Goal: Task Accomplishment & Management: Complete application form

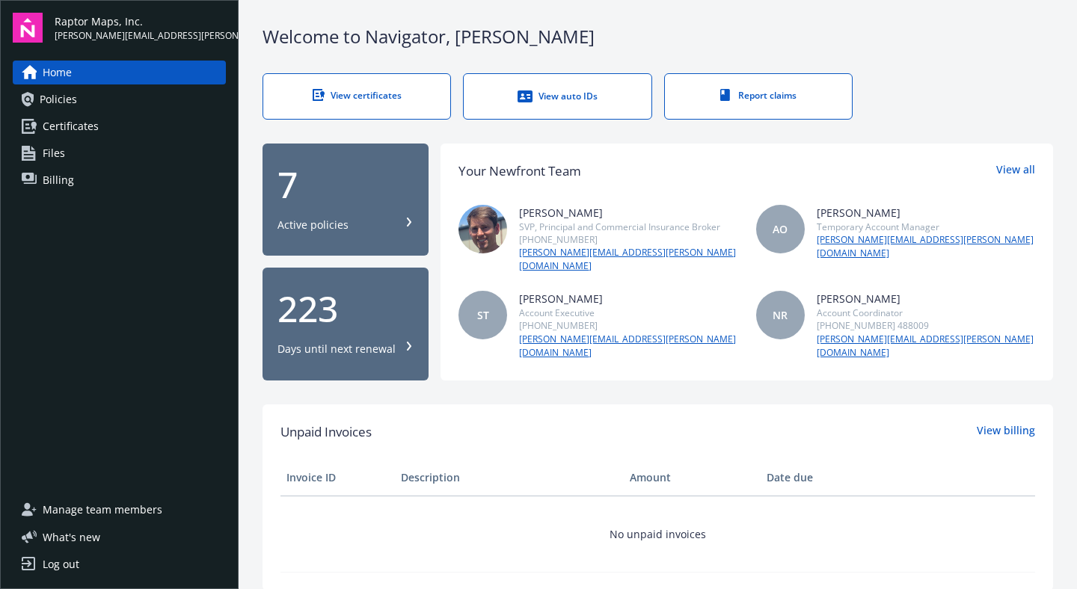
click at [84, 126] on span "Certificates" at bounding box center [71, 126] width 56 height 24
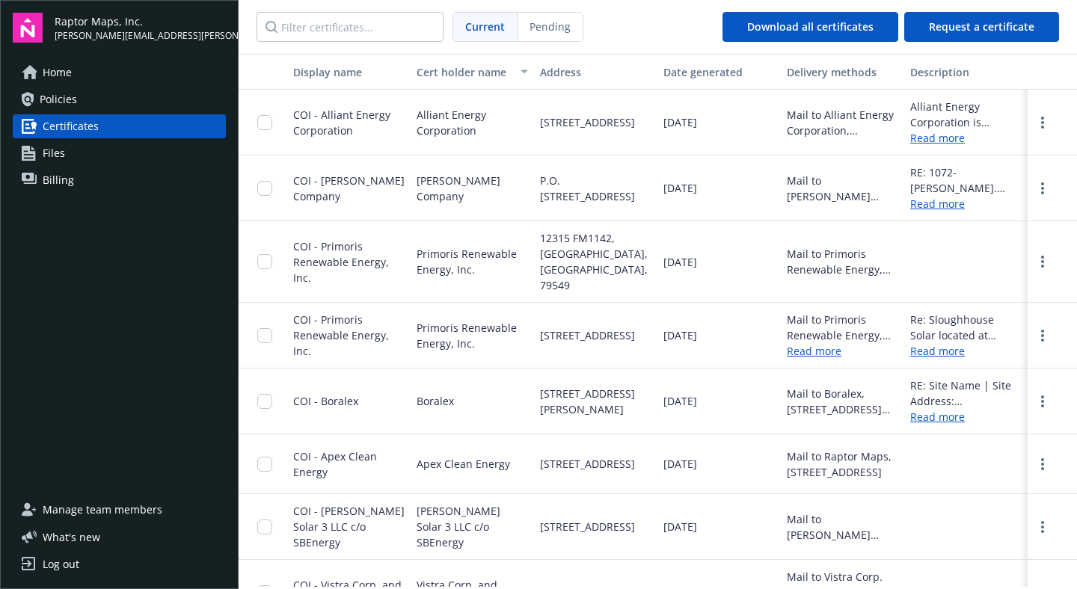
click at [634, 25] on nav "Current Pending Download all certificates Request a certificate" at bounding box center [658, 27] width 839 height 54
click at [352, 33] on input "Filter certificates..." at bounding box center [350, 27] width 187 height 30
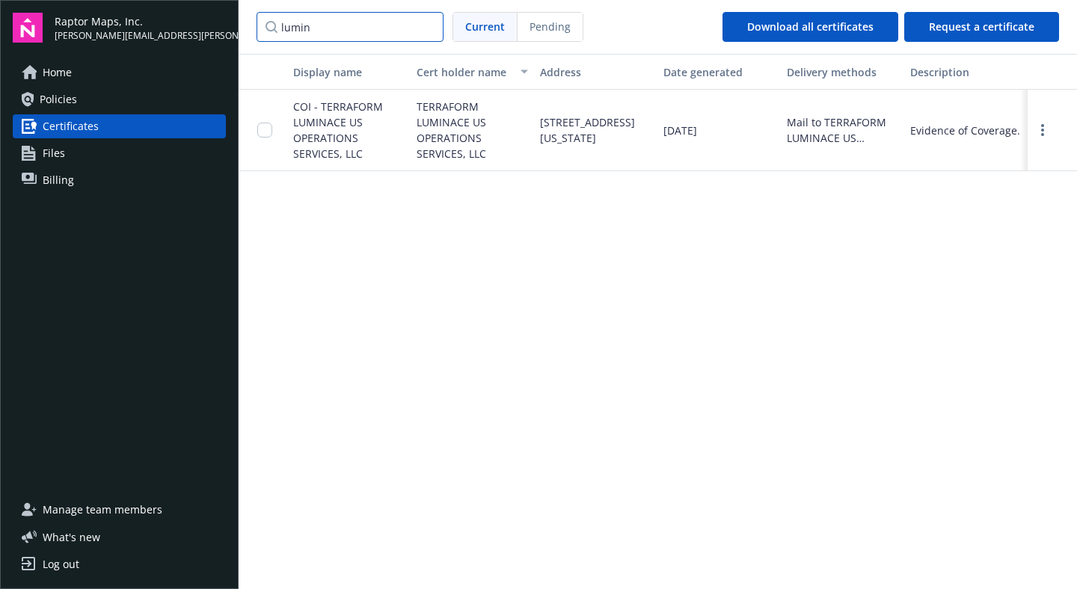
type input "lumin"
click at [351, 132] on span "COI - TERRAFORM LUMINACE US OPERATIONS SERVICES, LLC" at bounding box center [338, 129] width 90 height 61
click at [379, 22] on input "lumin" at bounding box center [350, 27] width 187 height 30
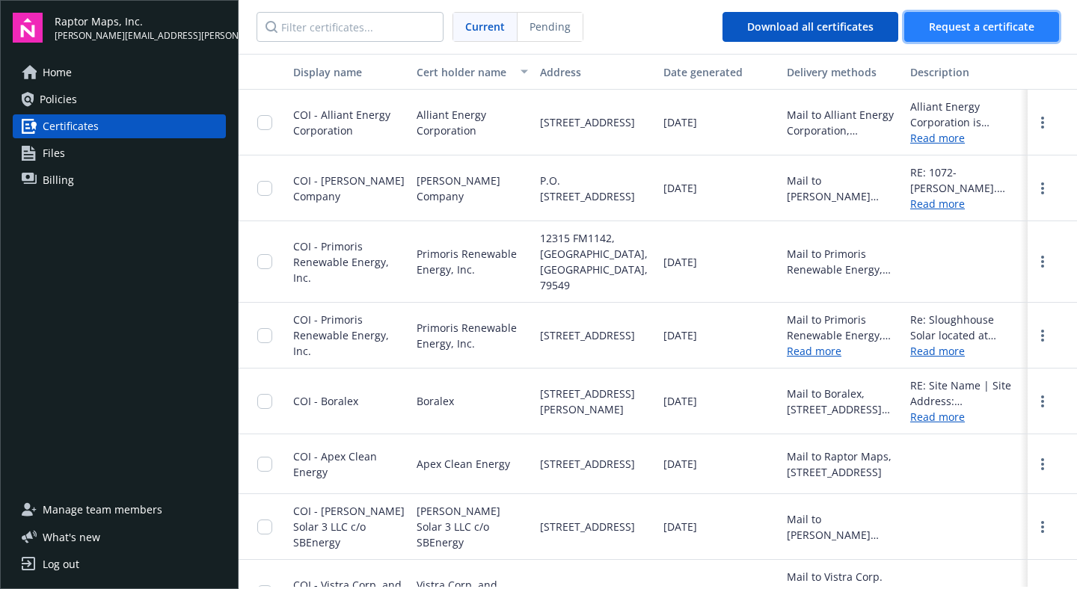
click at [967, 32] on span "Request a certificate" at bounding box center [981, 26] width 105 height 14
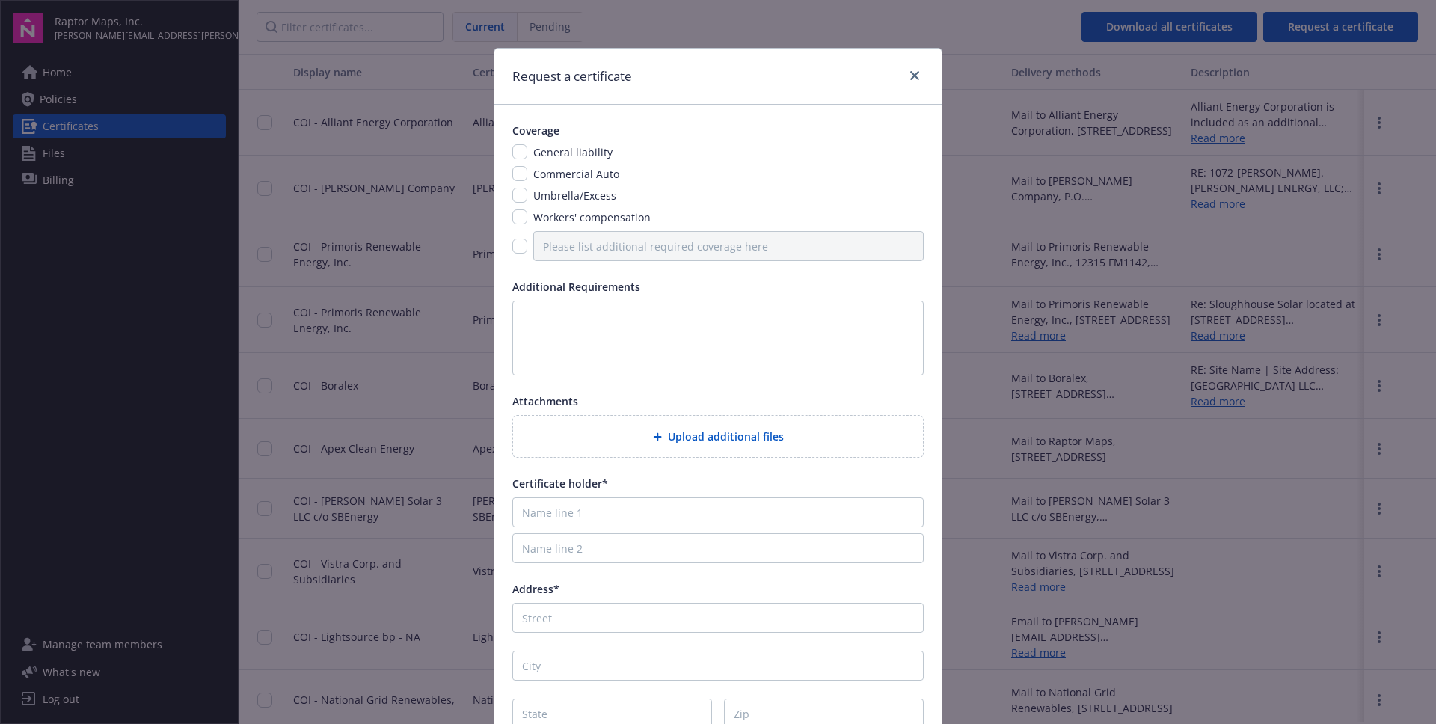
click at [580, 153] on span "General liability" at bounding box center [572, 152] width 79 height 14
click at [536, 128] on span "Coverage" at bounding box center [535, 130] width 47 height 14
click at [512, 151] on input "checkbox" at bounding box center [519, 151] width 15 height 15
checkbox input "true"
click at [554, 307] on textarea at bounding box center [717, 338] width 411 height 75
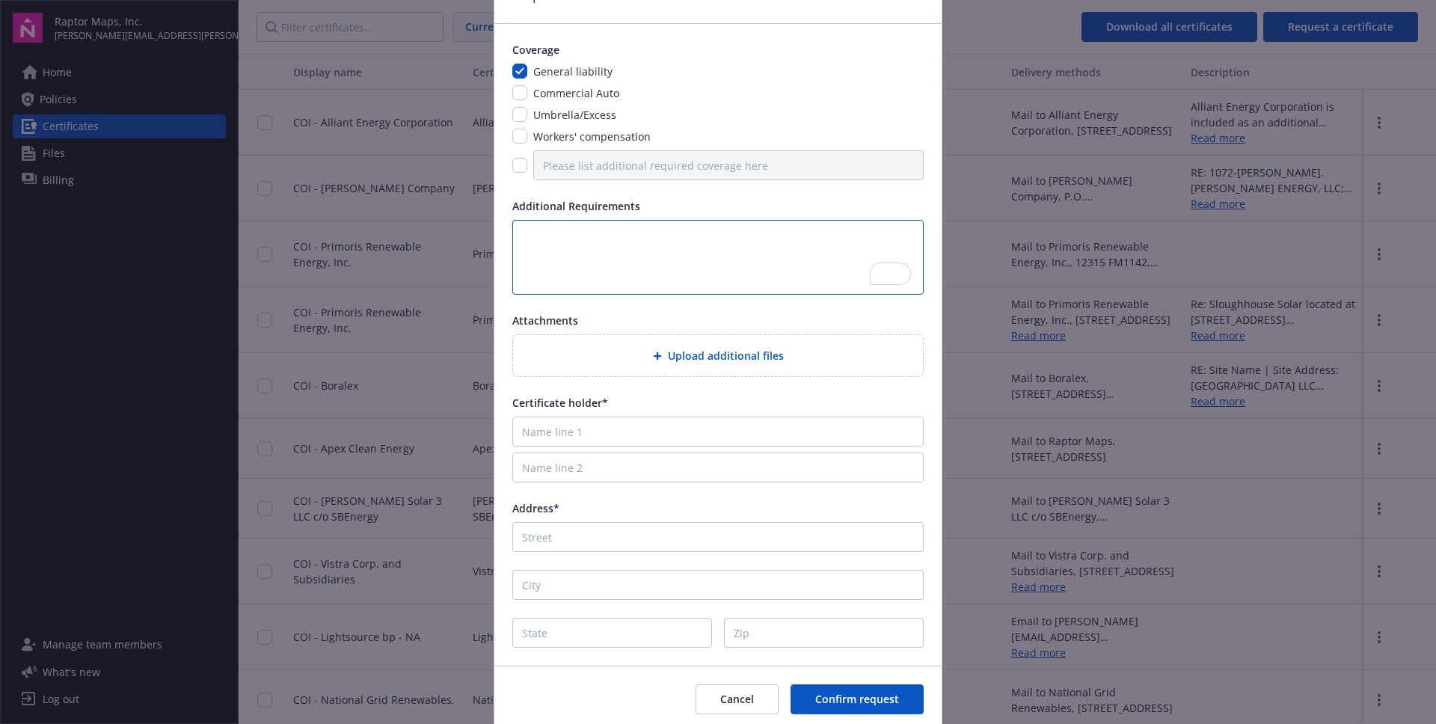
scroll to position [135, 0]
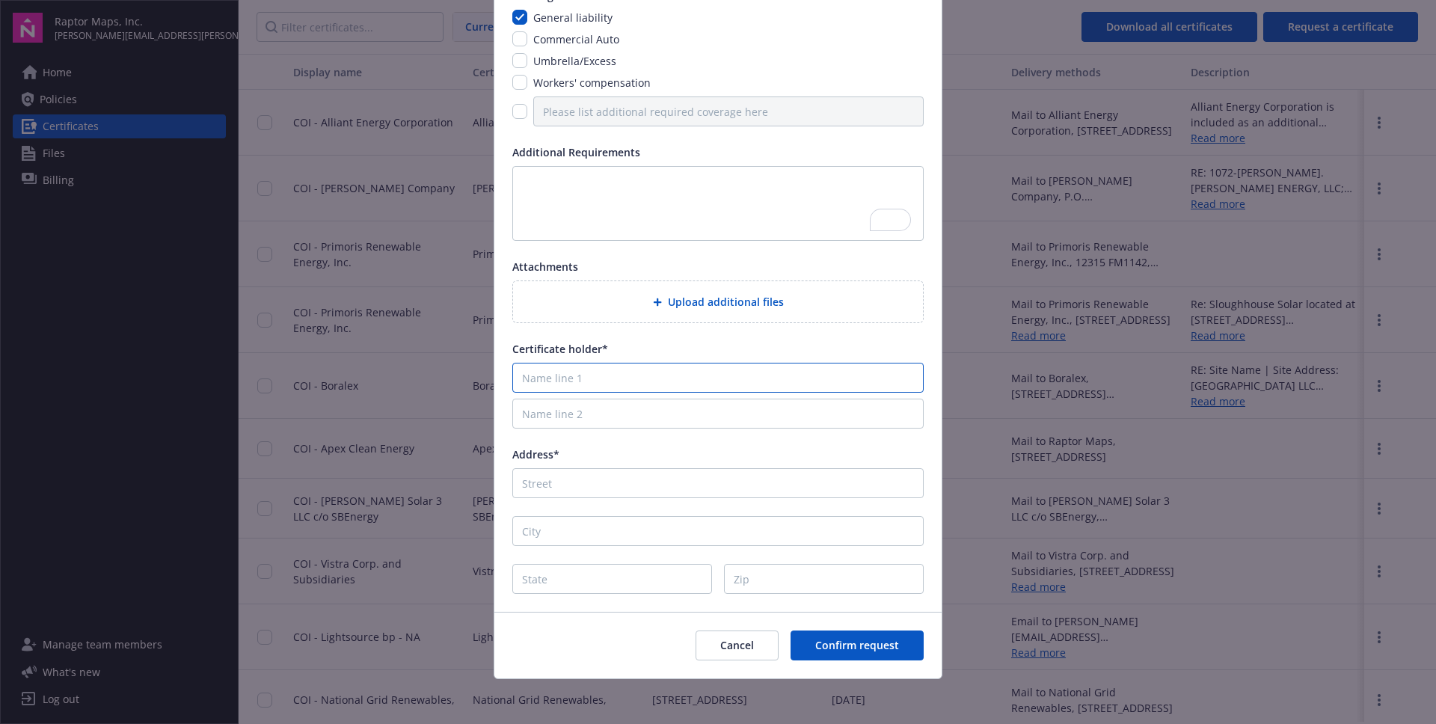
click at [565, 372] on input "Name line 1" at bounding box center [717, 378] width 411 height 30
click at [554, 381] on input "Name line 1" at bounding box center [717, 378] width 411 height 30
paste input "Hudson County Corrections"
type input "Hudson County Corrections"
drag, startPoint x: 740, startPoint y: 361, endPoint x: 670, endPoint y: 365, distance: 69.7
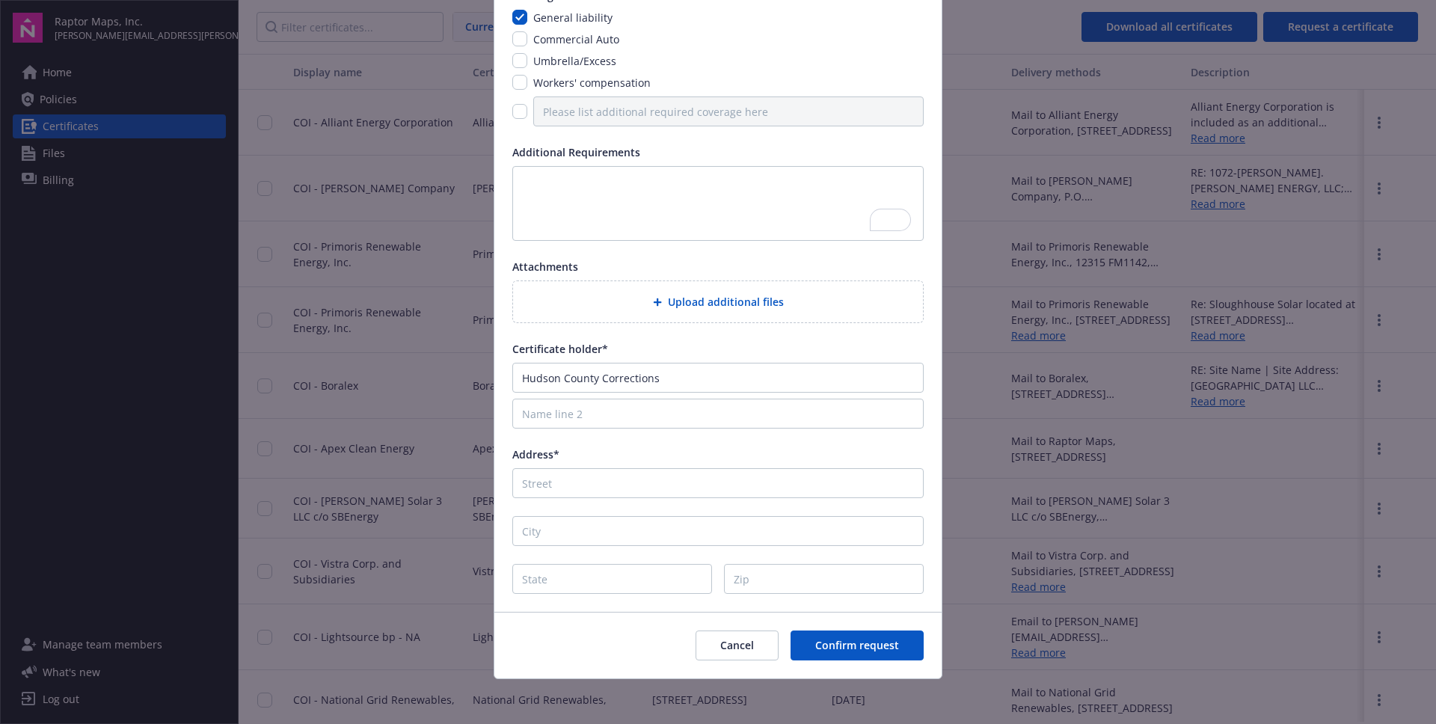
click at [740, 361] on div "Certificate holder* Hudson County Corrections" at bounding box center [717, 385] width 411 height 88
click at [566, 469] on input "Address*" at bounding box center [717, 483] width 411 height 30
click at [631, 463] on div "Address*" at bounding box center [717, 473] width 411 height 52
click at [574, 485] on input "Address*" at bounding box center [717, 483] width 411 height 30
paste input "30-35 Hackensack Avenue"
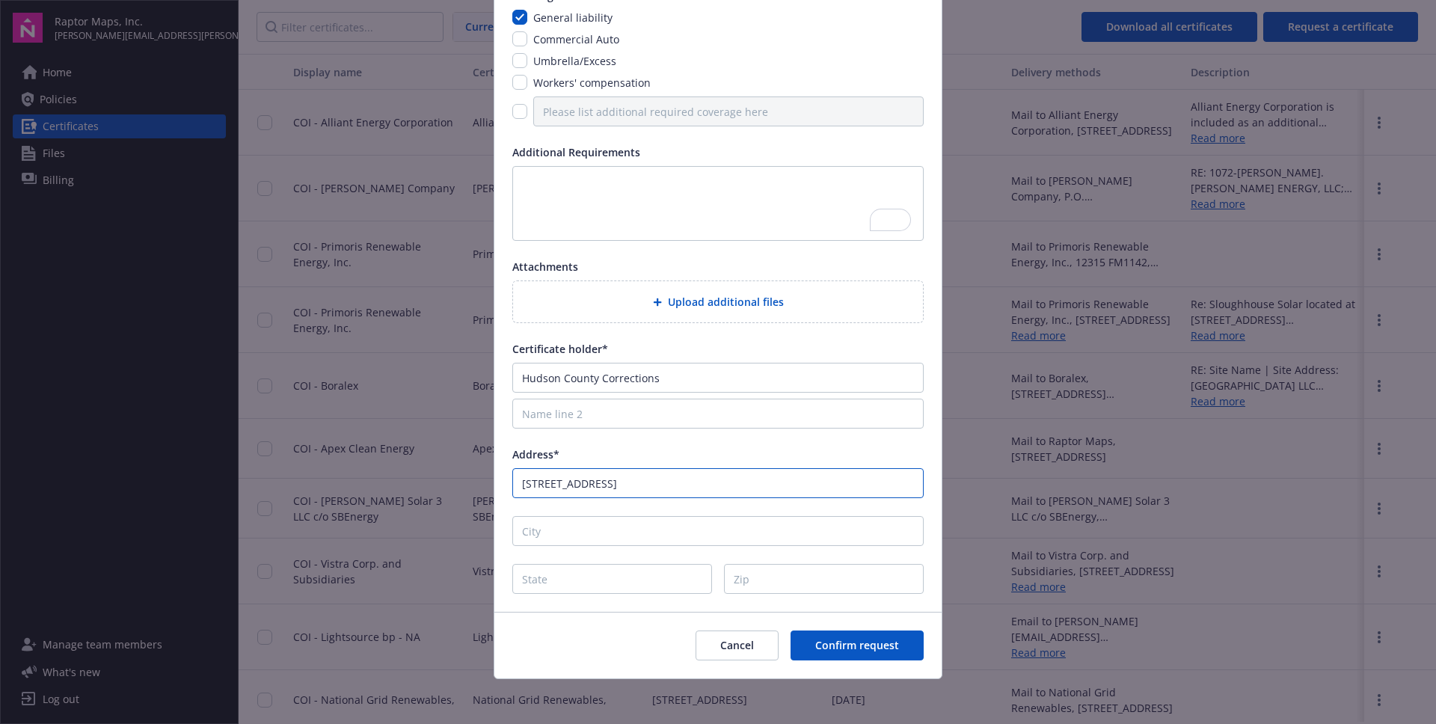
type input "30-35 Hackensack Avenue"
click at [781, 536] on input "City" at bounding box center [717, 531] width 411 height 30
click at [649, 539] on input "City" at bounding box center [717, 531] width 411 height 30
paste input "Kearny"
type input "Kearny"
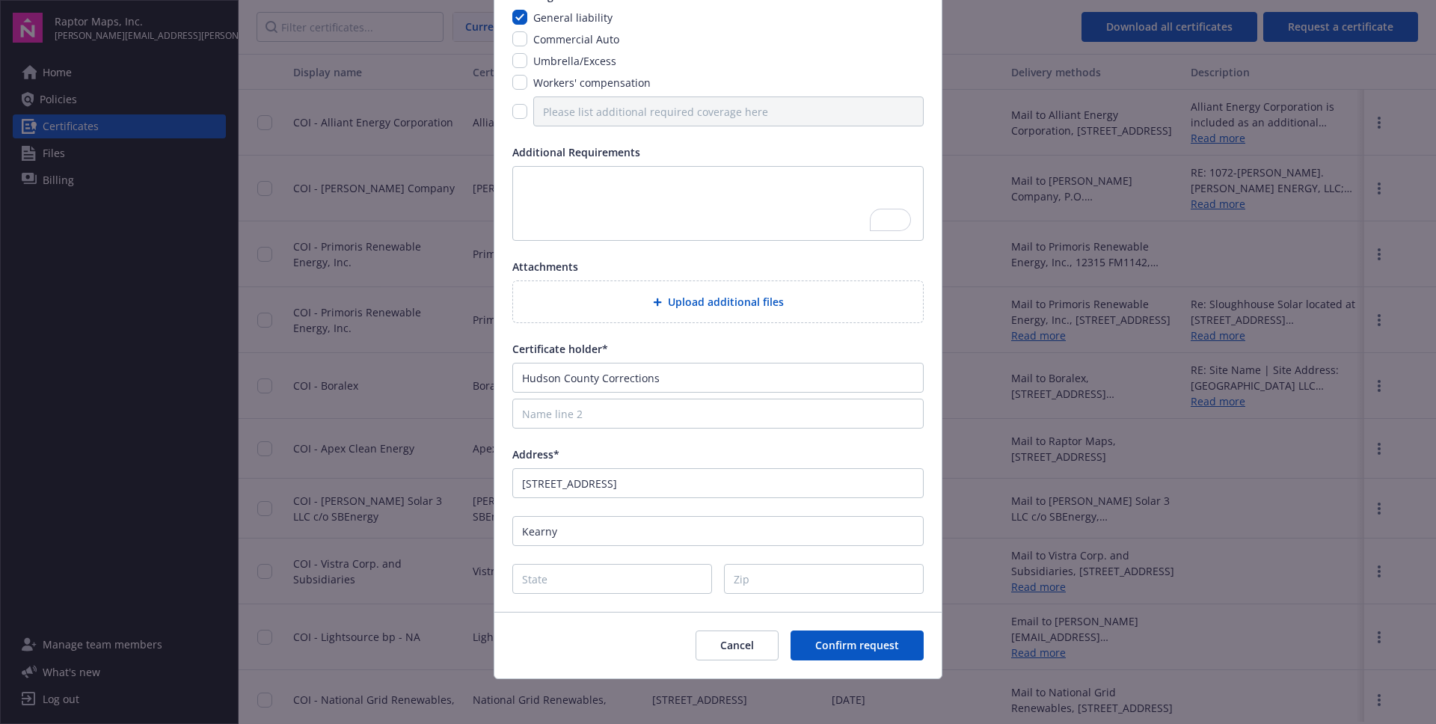
click at [635, 512] on div "Coverage General liability Commercial Auto Umbrella/Excess Workers' compensatio…" at bounding box center [717, 291] width 447 height 642
click at [555, 583] on input "State" at bounding box center [612, 579] width 200 height 30
type input "NJ"
type input "07032"
click at [598, 241] on div "Coverage General liability Commercial Auto Umbrella/Excess Workers' compensatio…" at bounding box center [717, 291] width 447 height 642
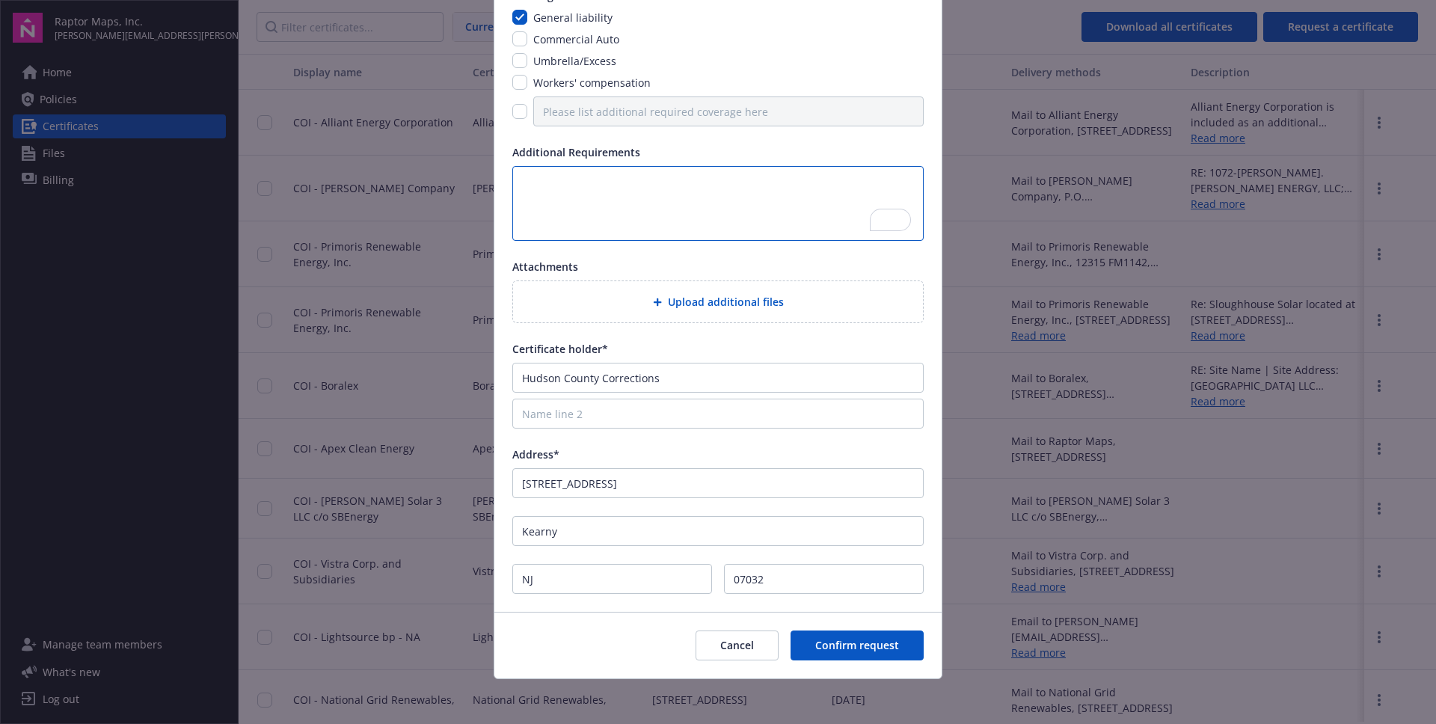
click at [594, 215] on textarea "To enrich screen reader interactions, please activate Accessibility in Grammarl…" at bounding box center [717, 203] width 411 height 75
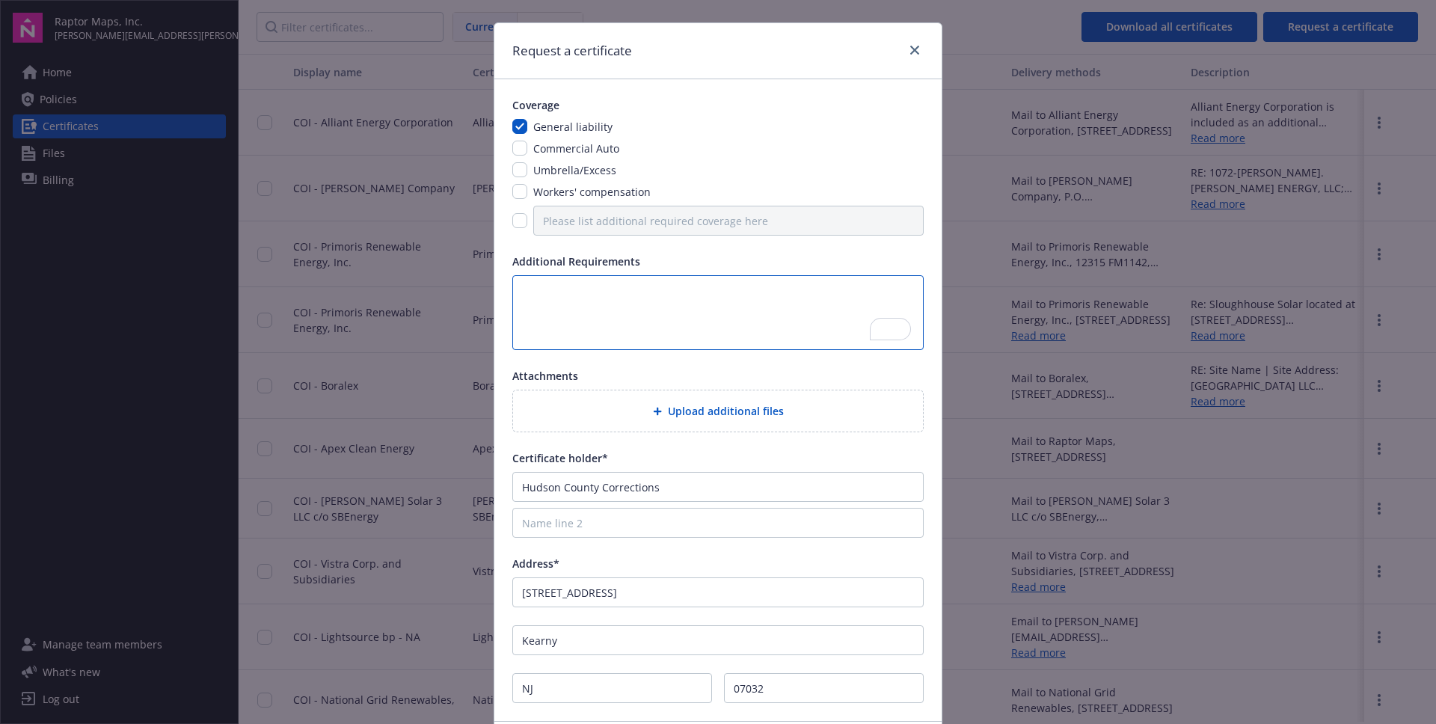
scroll to position [138, 0]
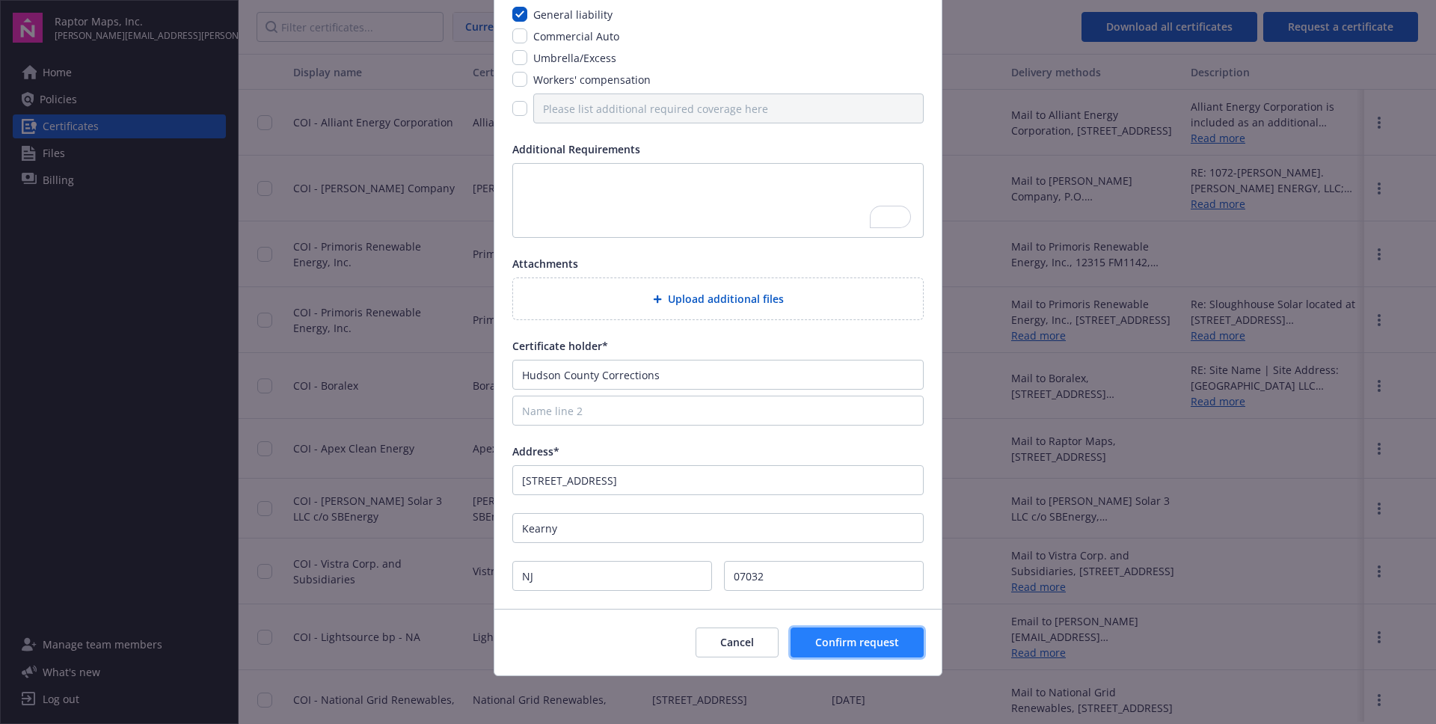
click at [836, 589] on span "Confirm request" at bounding box center [857, 642] width 84 height 14
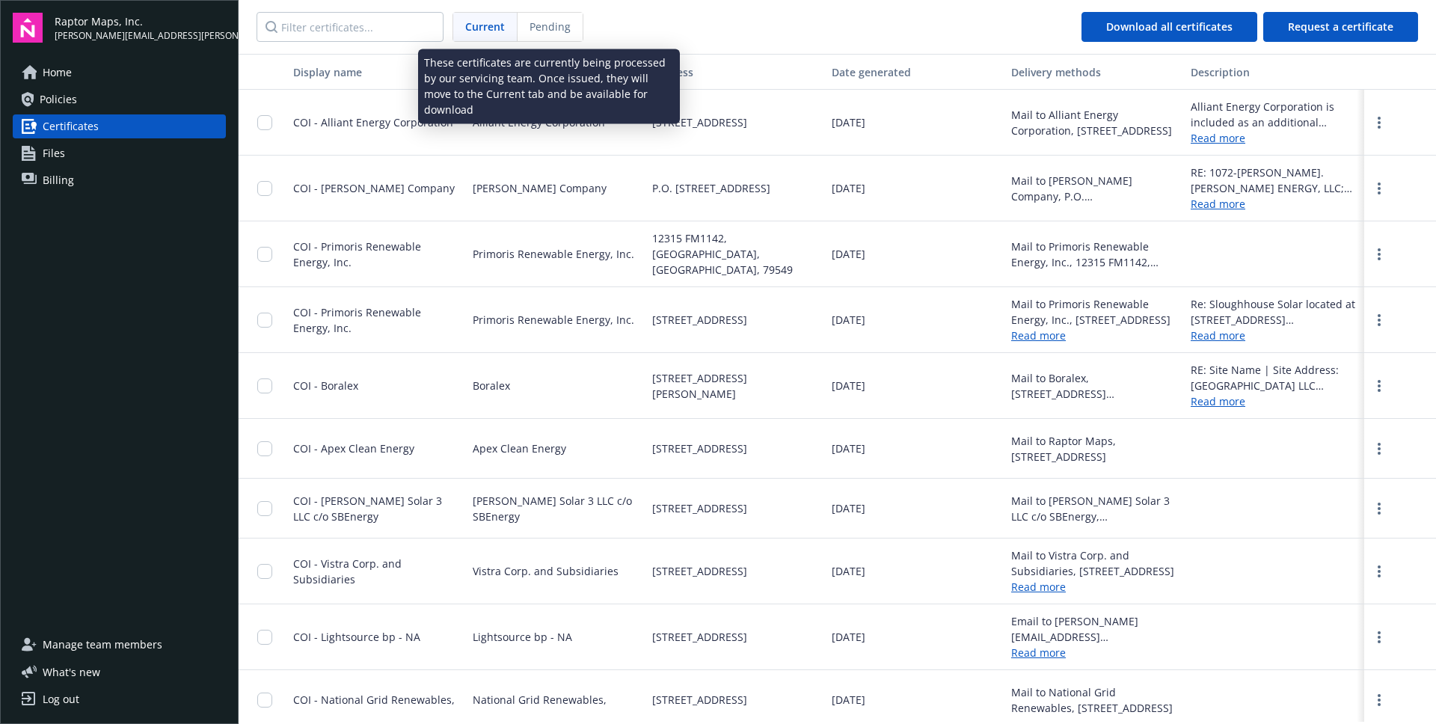
click at [551, 24] on span "Pending" at bounding box center [550, 27] width 41 height 16
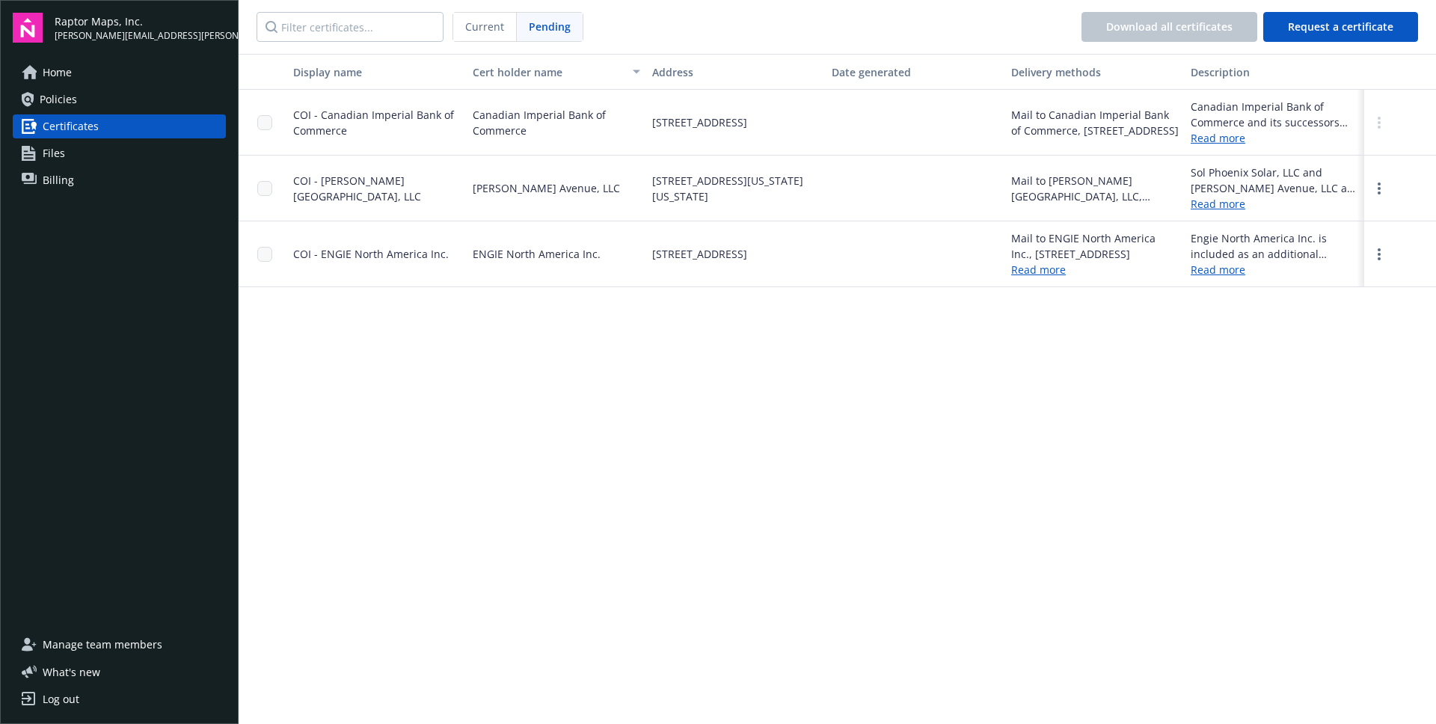
click at [757, 371] on div "Display name Cert holder name Address Date generated Delivery methods Descripti…" at bounding box center [838, 388] width 1198 height 668
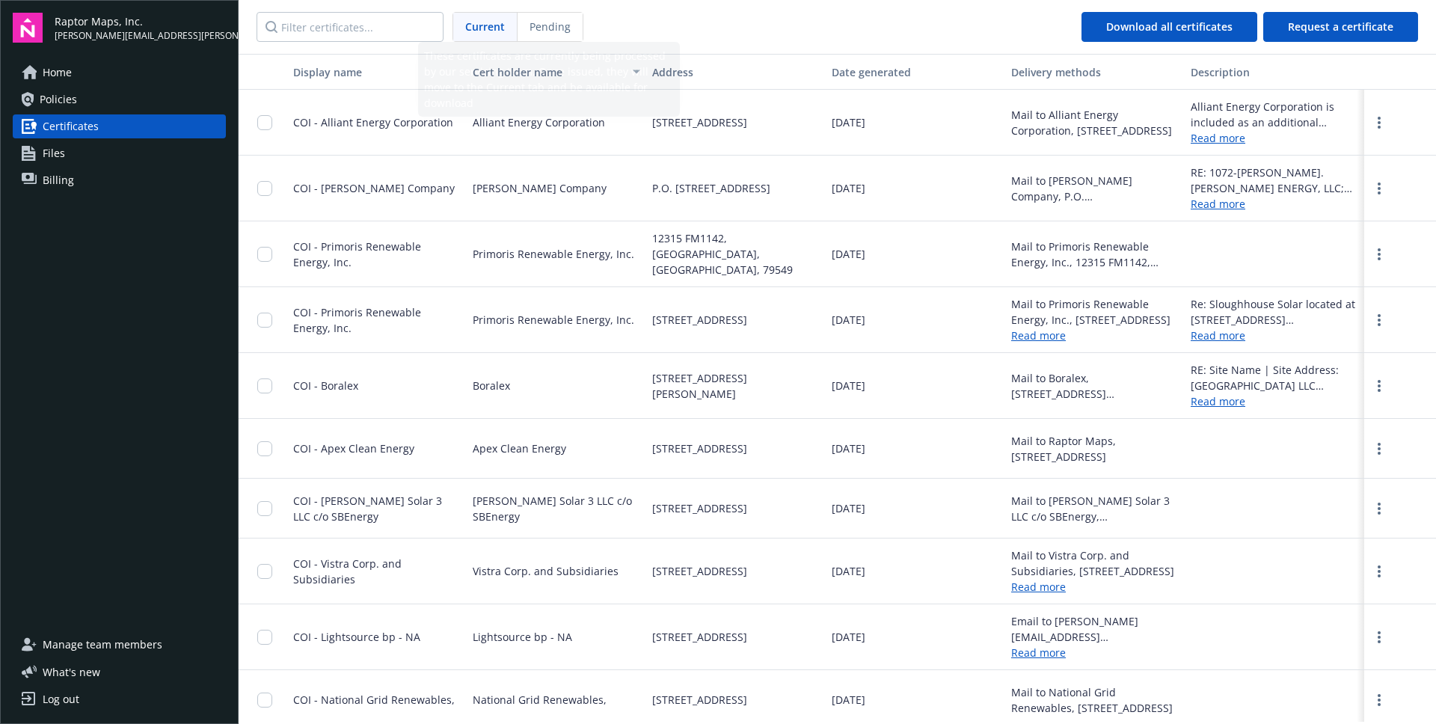
click at [582, 23] on nav "Current Pending Download all certificates Request a certificate" at bounding box center [838, 27] width 1198 height 54
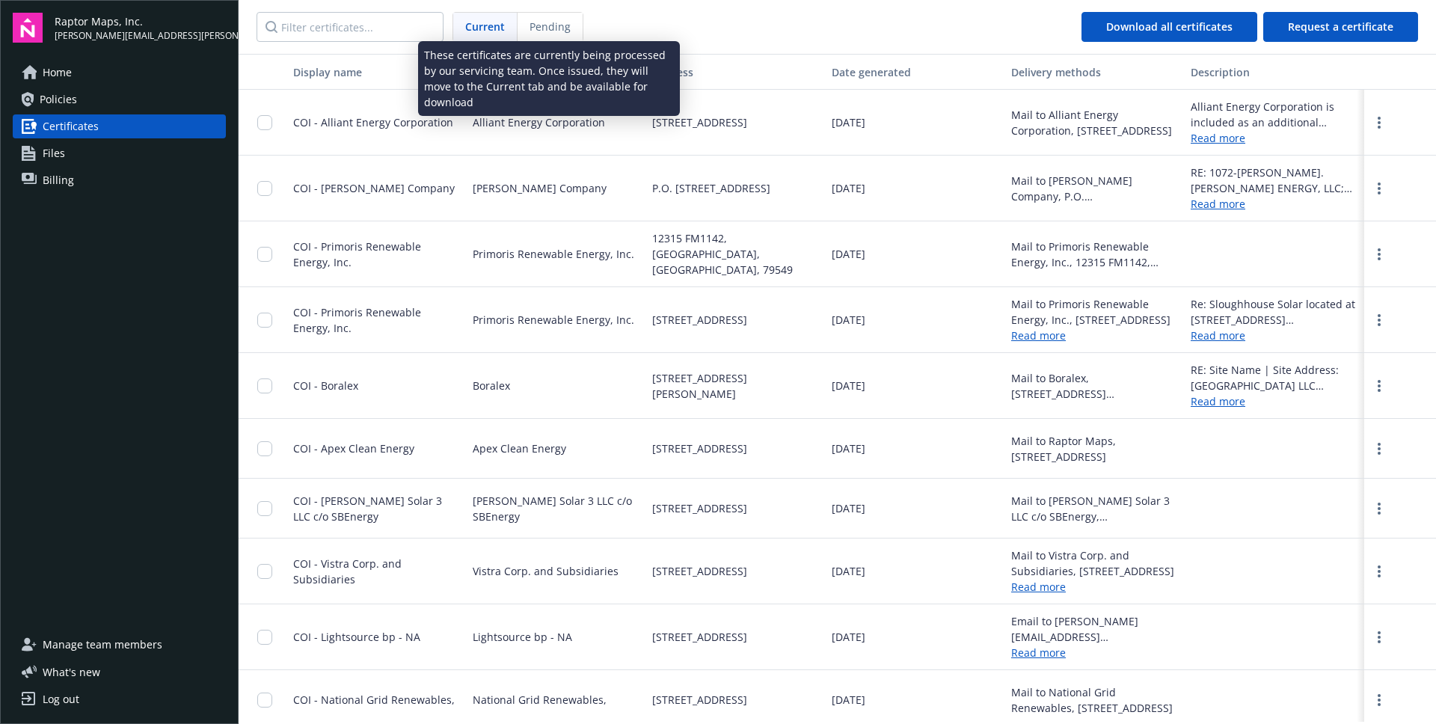
click at [565, 27] on span "Pending" at bounding box center [550, 27] width 41 height 16
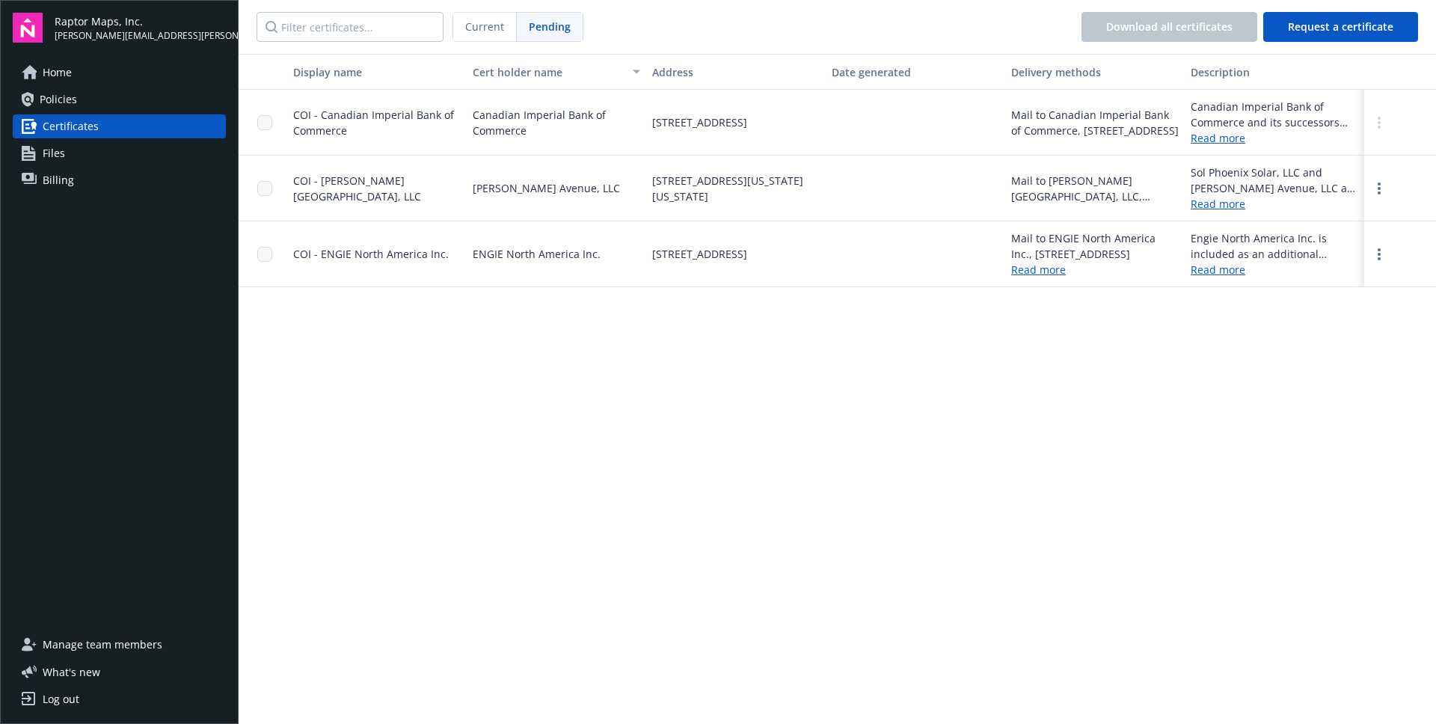
click at [694, 25] on nav "Current Pending Download all certificates Request a certificate" at bounding box center [838, 27] width 1198 height 54
click at [730, 28] on nav "Current Pending Download all certificates Request a certificate" at bounding box center [838, 27] width 1198 height 54
click at [502, 27] on span "Current" at bounding box center [484, 27] width 39 height 16
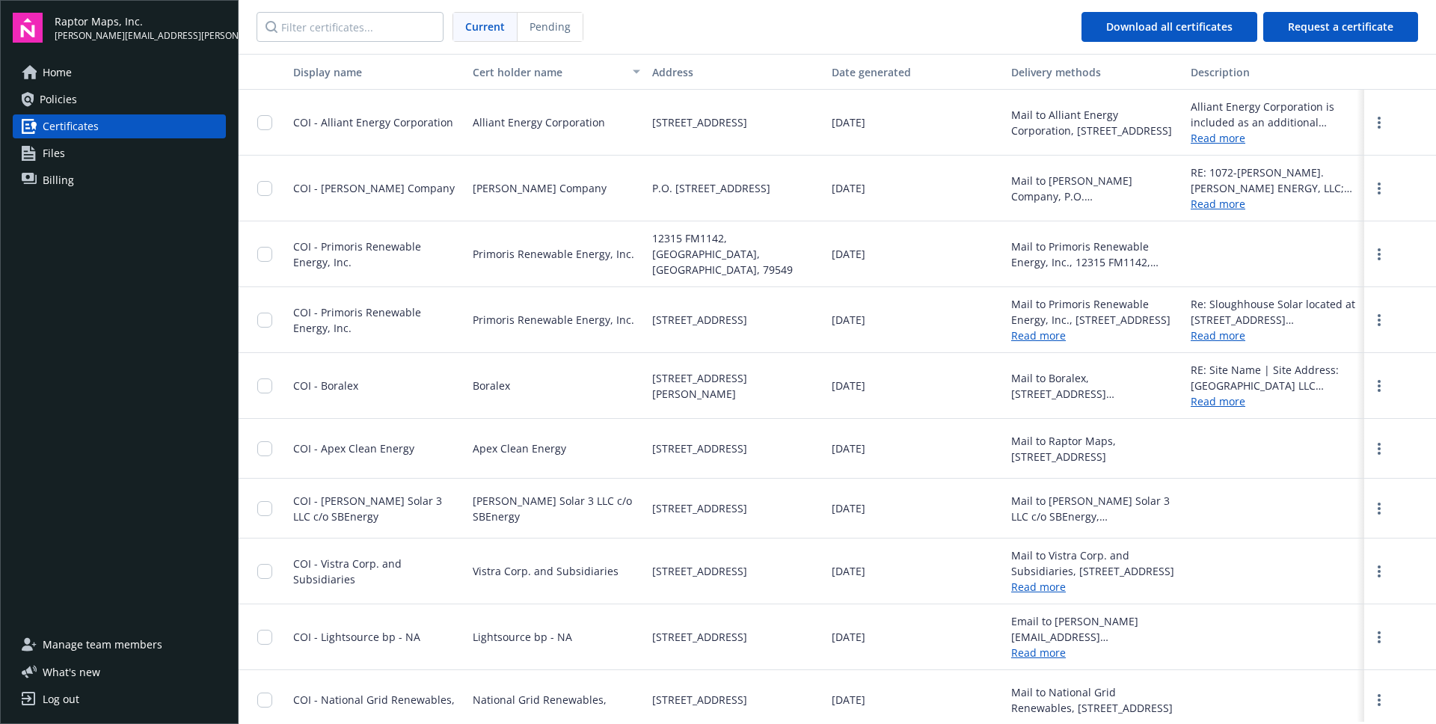
click at [669, 25] on nav "Current Pending Download all certificates Request a certificate" at bounding box center [838, 27] width 1198 height 54
click at [355, 26] on input "Filter certificates..." at bounding box center [350, 27] width 187 height 30
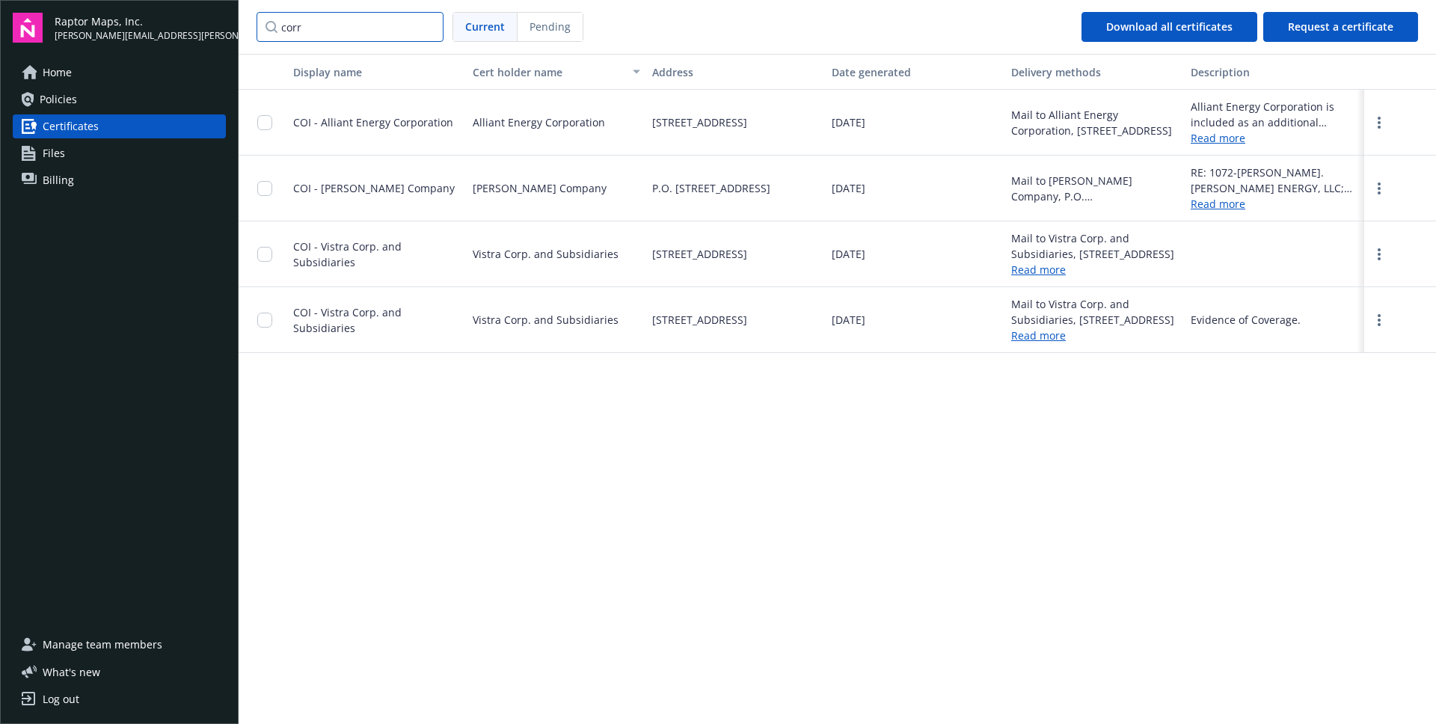
type input "corre"
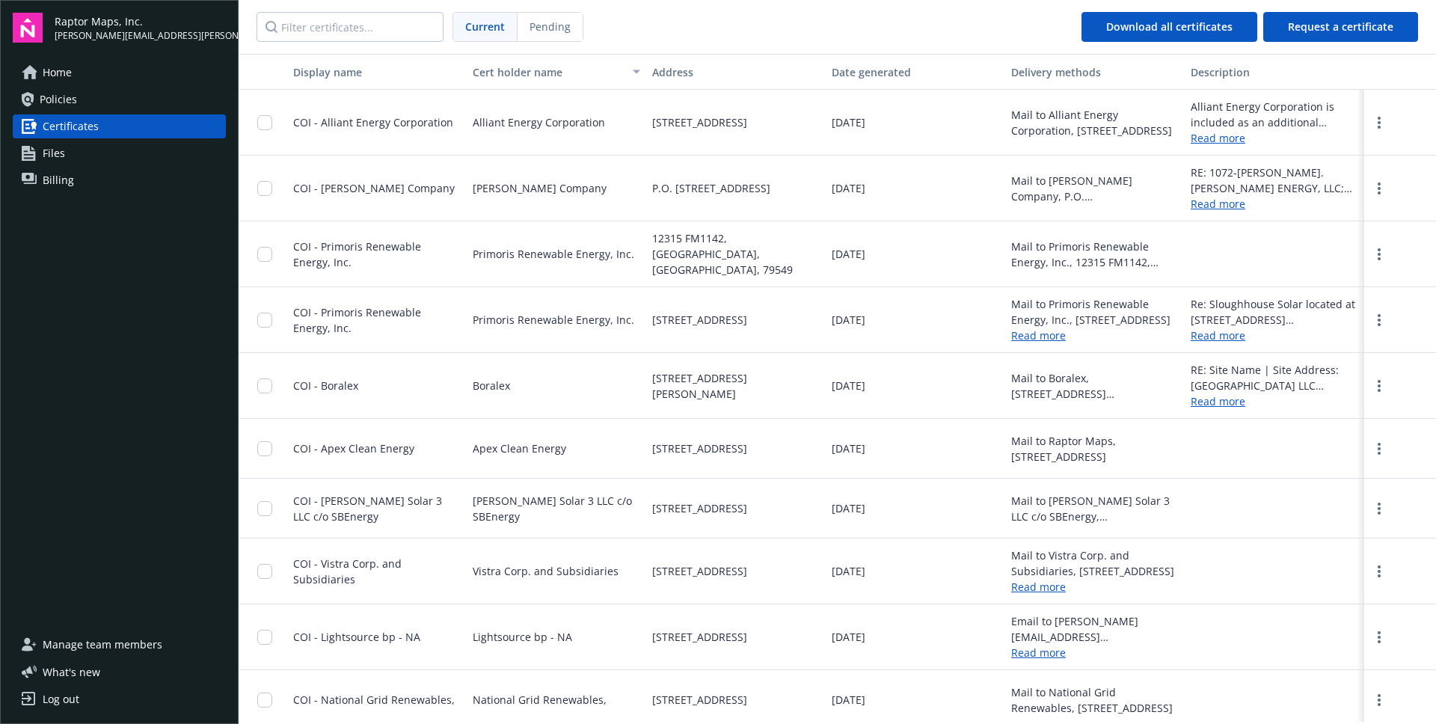
click at [63, 97] on span "Policies" at bounding box center [58, 100] width 37 height 24
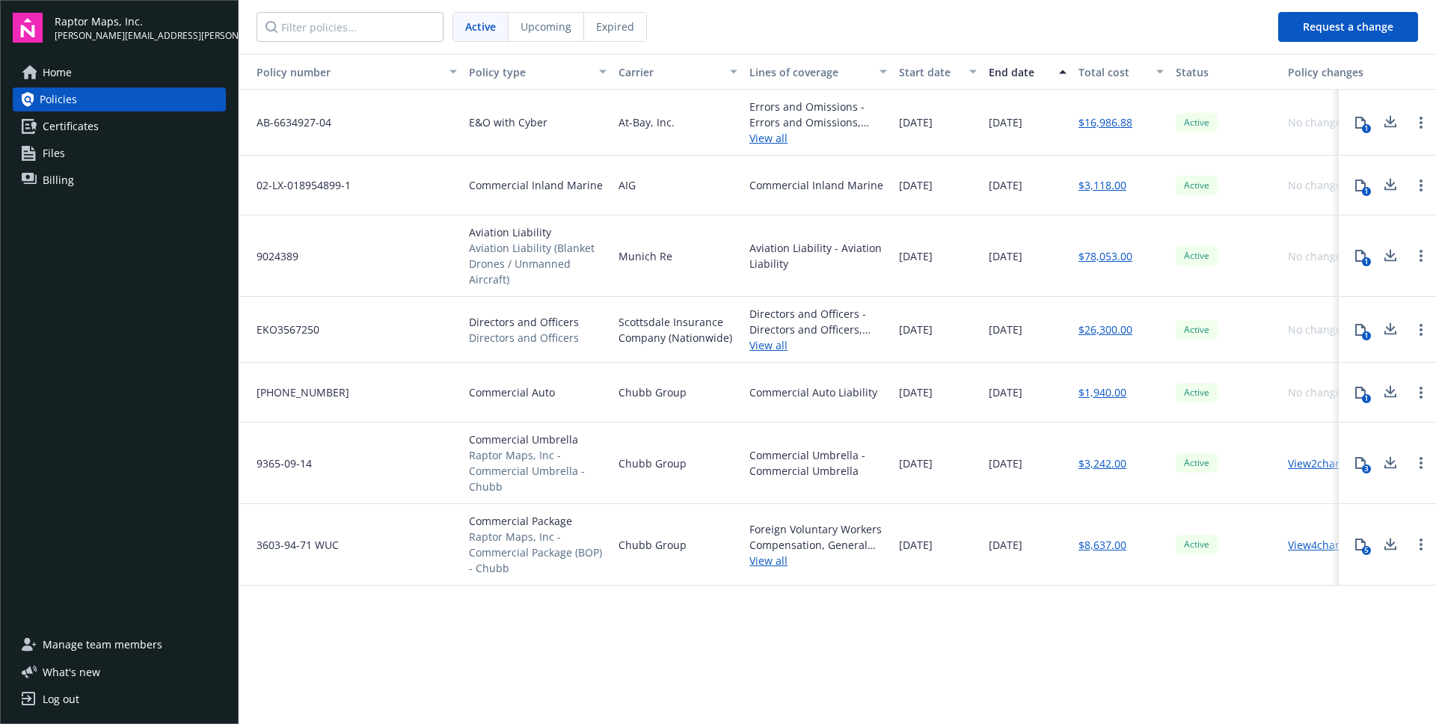
click at [696, 29] on nav "Active Upcoming Expired" at bounding box center [753, 27] width 1028 height 54
click at [360, 33] on input "Filter policies..." at bounding box center [350, 27] width 187 height 30
click at [438, 248] on div "9024389" at bounding box center [351, 256] width 224 height 82
click at [441, 239] on div "9024389" at bounding box center [351, 256] width 224 height 82
click at [1397, 255] on icon at bounding box center [1391, 256] width 18 height 19
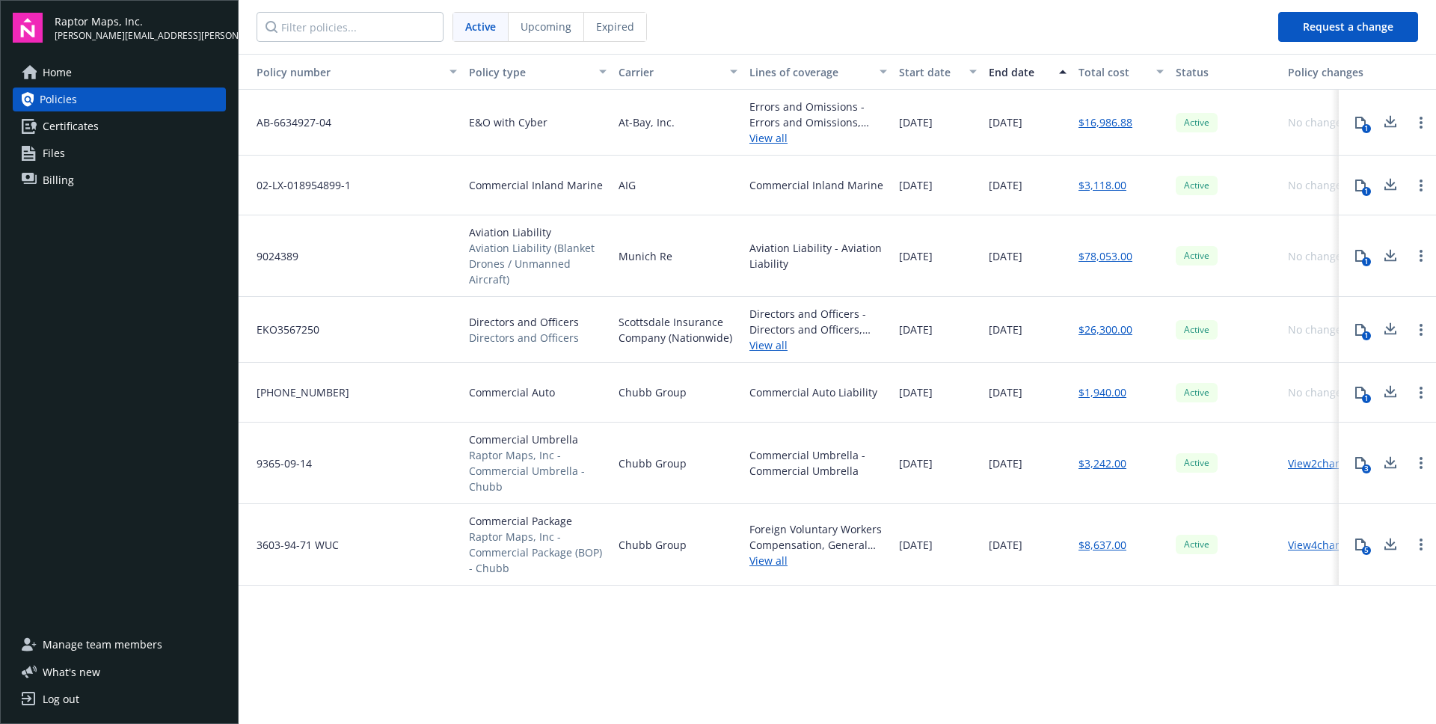
click at [95, 61] on link "Home" at bounding box center [119, 73] width 213 height 24
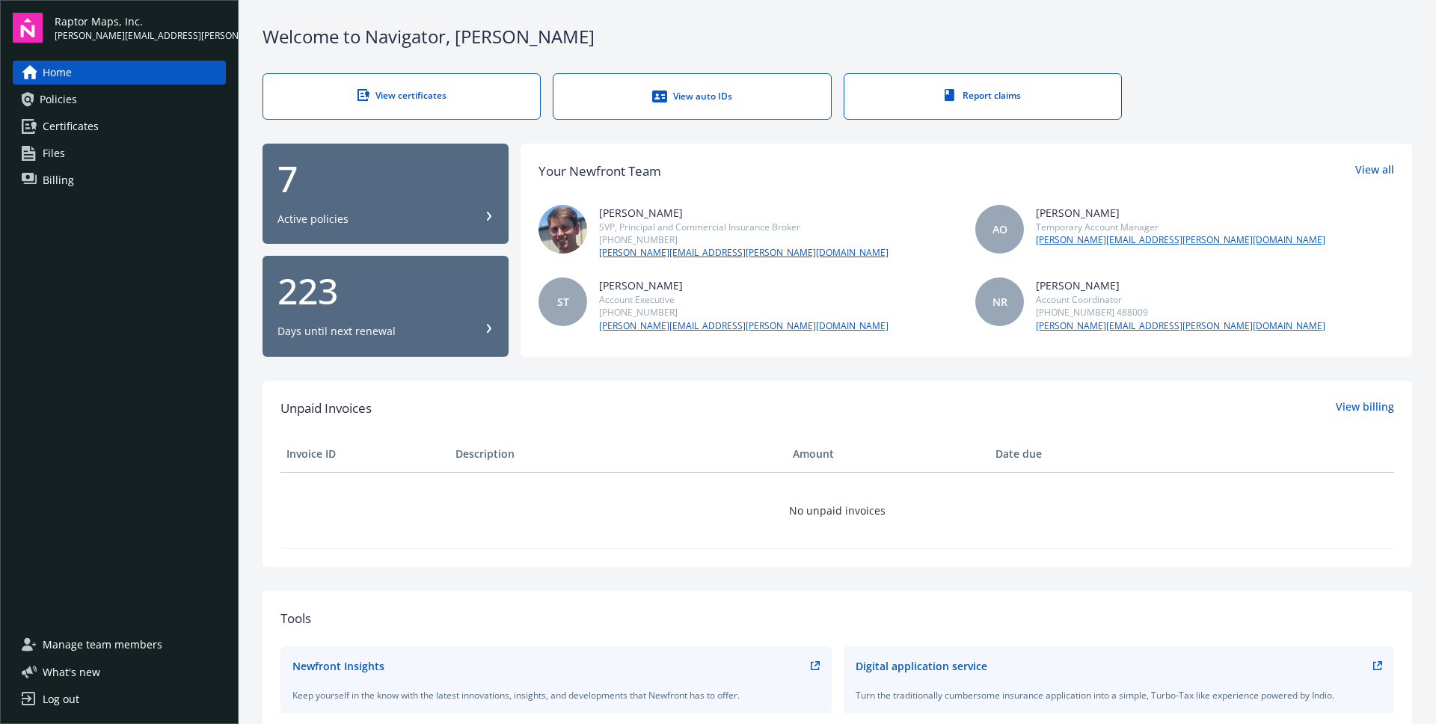
click at [726, 291] on div "[PERSON_NAME]" at bounding box center [743, 286] width 289 height 16
click at [910, 255] on div "[PERSON_NAME] SVP, Principal and Commercial Insurance Broker [PHONE_NUMBER] [PE…" at bounding box center [748, 232] width 419 height 55
click at [914, 324] on div "ST [PERSON_NAME] Account Executive [PHONE_NUMBER] [PERSON_NAME][EMAIL_ADDRESS][…" at bounding box center [748, 305] width 419 height 55
